Goal: Task Accomplishment & Management: Manage account settings

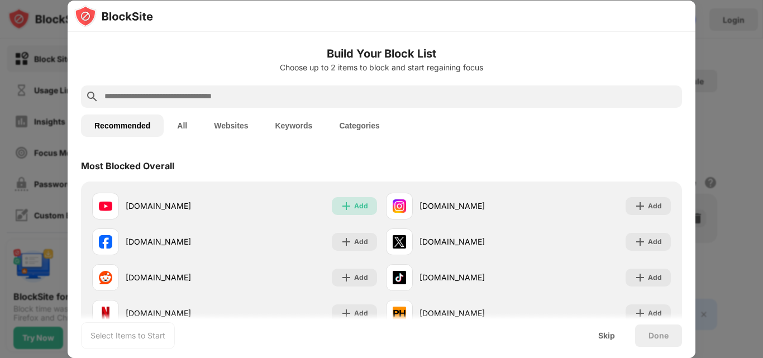
click at [356, 207] on div "Add" at bounding box center [361, 205] width 14 height 11
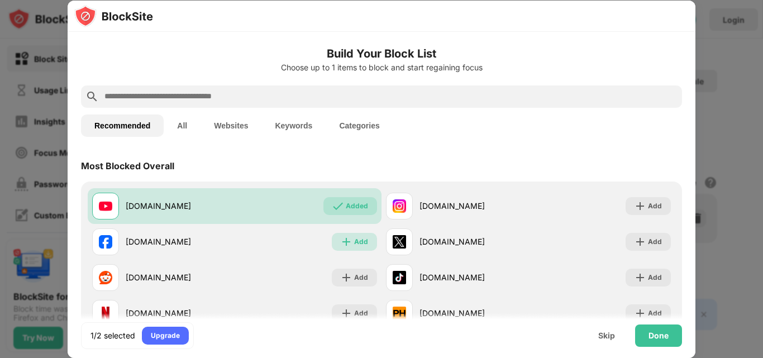
click at [354, 239] on div "Add" at bounding box center [361, 241] width 14 height 11
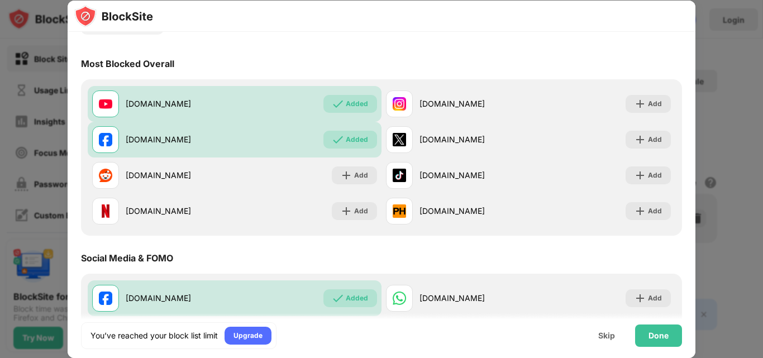
scroll to position [112, 0]
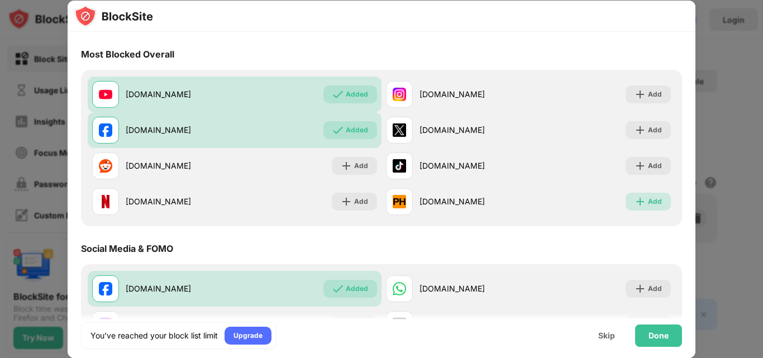
click at [634, 202] on img at bounding box center [639, 201] width 11 height 11
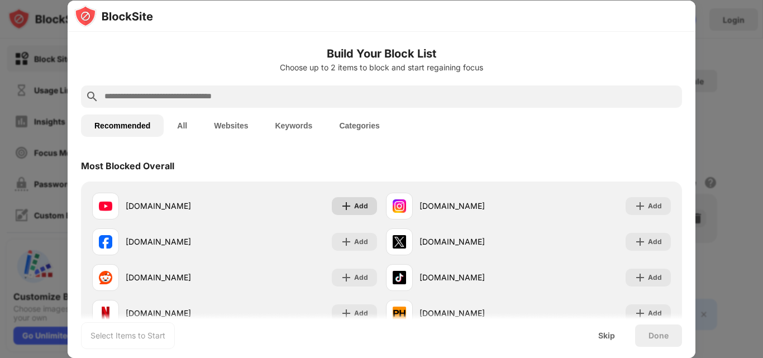
click at [342, 205] on img at bounding box center [346, 205] width 11 height 11
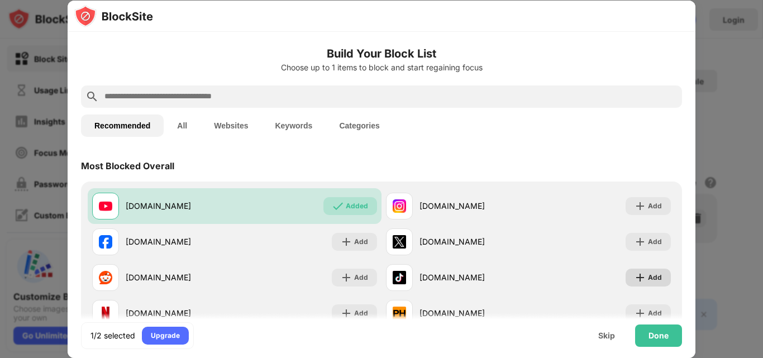
click at [634, 277] on img at bounding box center [639, 277] width 11 height 11
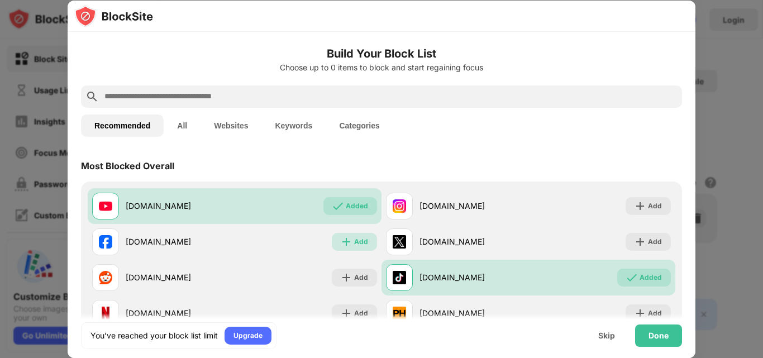
click at [346, 239] on img at bounding box center [346, 241] width 11 height 11
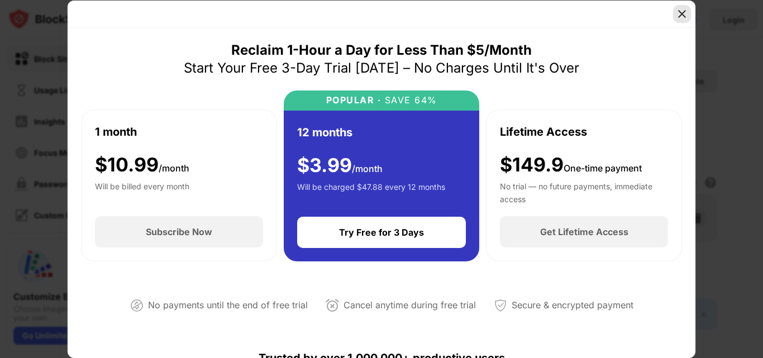
click at [685, 15] on img at bounding box center [681, 13] width 11 height 11
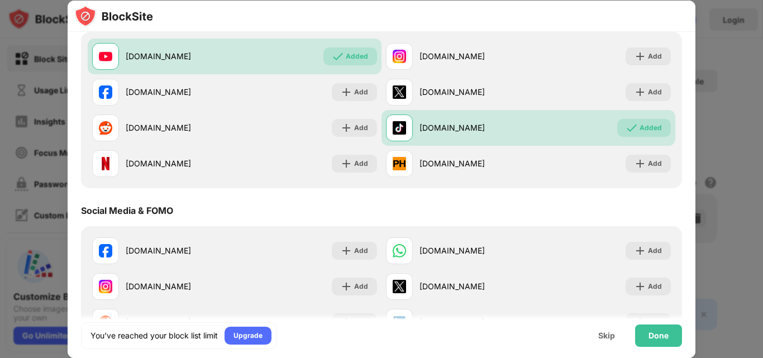
scroll to position [167, 0]
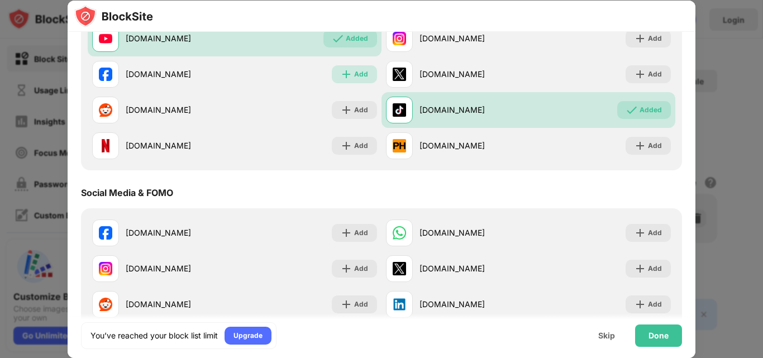
click at [341, 75] on img at bounding box center [346, 74] width 11 height 11
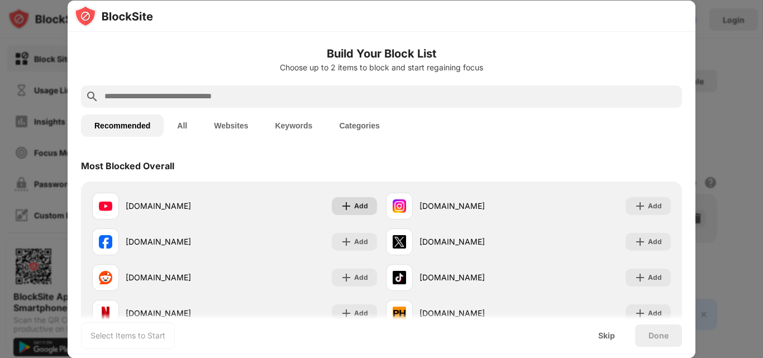
click at [341, 203] on img at bounding box center [346, 205] width 11 height 11
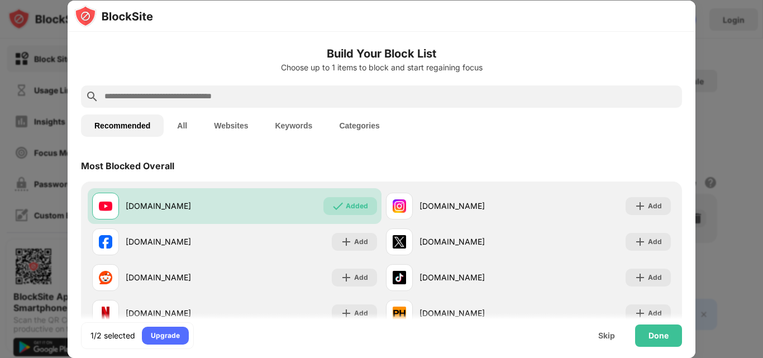
click at [600, 280] on div "tiktok.com Add" at bounding box center [528, 278] width 294 height 36
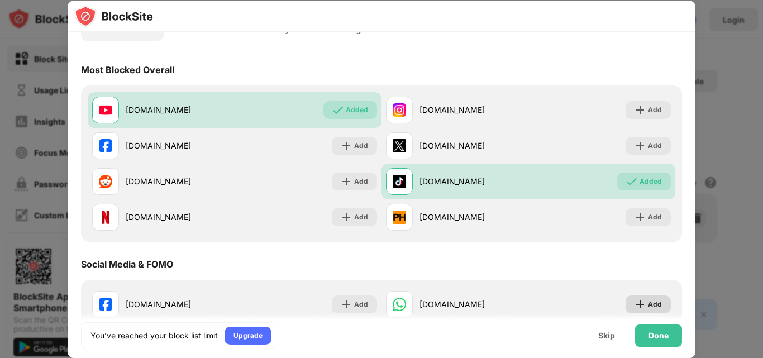
scroll to position [112, 0]
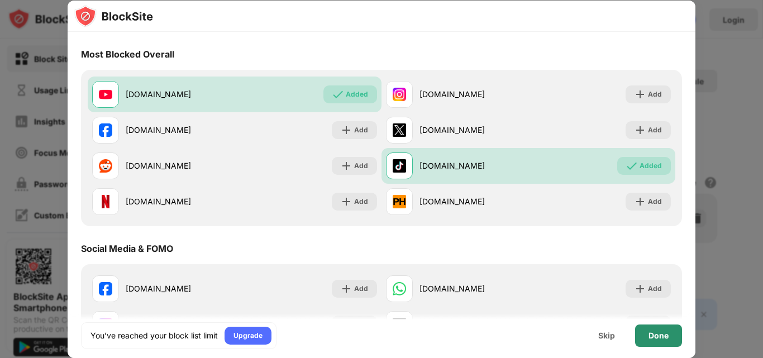
click at [662, 336] on div "Done" at bounding box center [658, 335] width 20 height 9
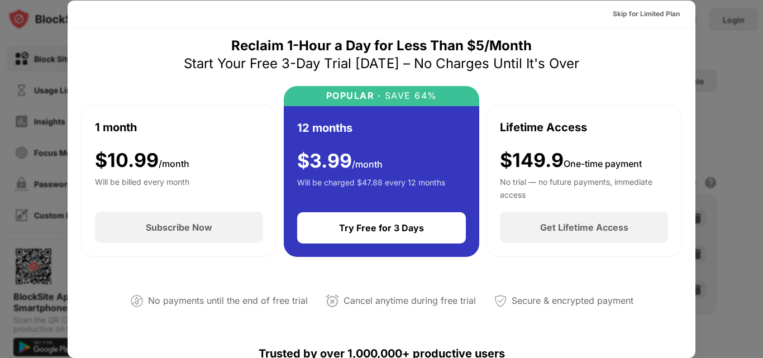
scroll to position [0, 0]
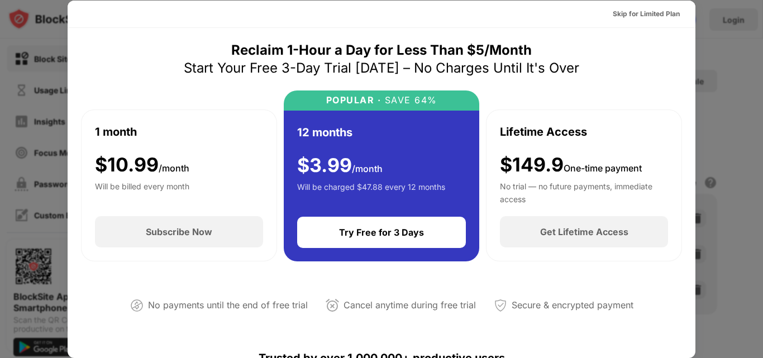
click at [729, 41] on div at bounding box center [381, 179] width 763 height 358
click at [662, 8] on div "Skip for Limited Plan" at bounding box center [645, 13] width 67 height 11
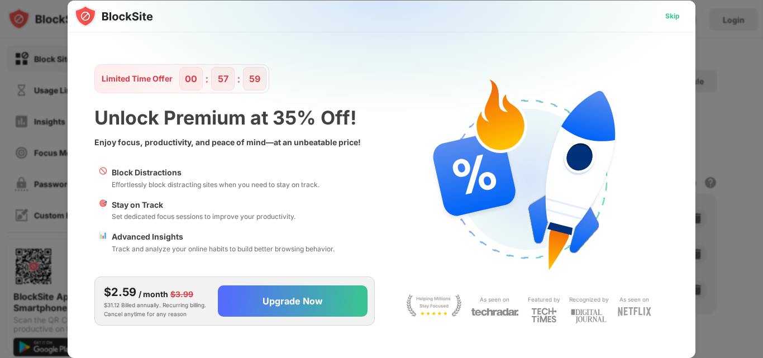
click at [679, 20] on div "Skip" at bounding box center [672, 16] width 15 height 11
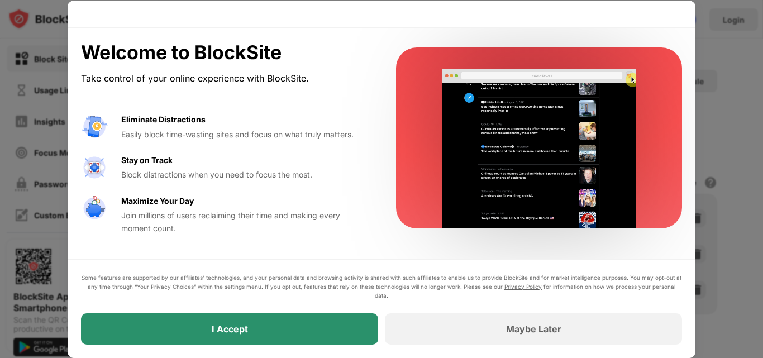
click at [343, 332] on div "I Accept" at bounding box center [229, 328] width 297 height 31
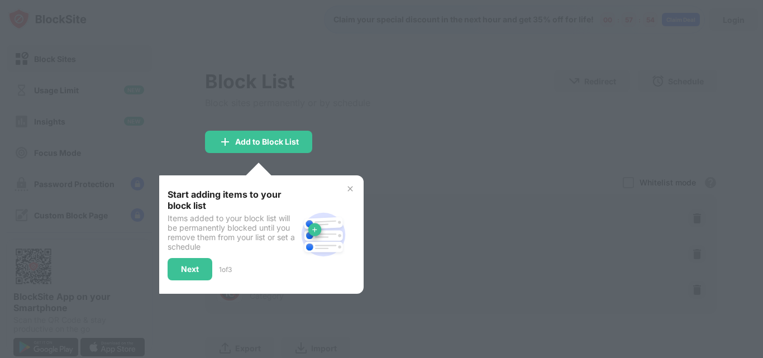
click at [428, 170] on div at bounding box center [381, 179] width 763 height 358
click at [341, 128] on div at bounding box center [381, 179] width 763 height 358
click at [298, 146] on div "Add to Block List" at bounding box center [258, 142] width 107 height 22
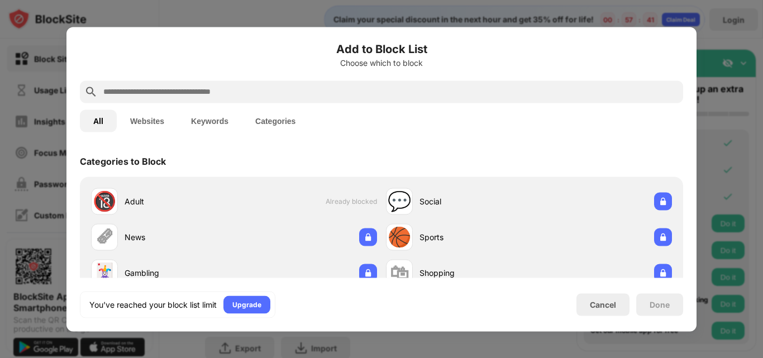
click at [590, 11] on div at bounding box center [381, 179] width 763 height 358
